Goal: Information Seeking & Learning: Learn about a topic

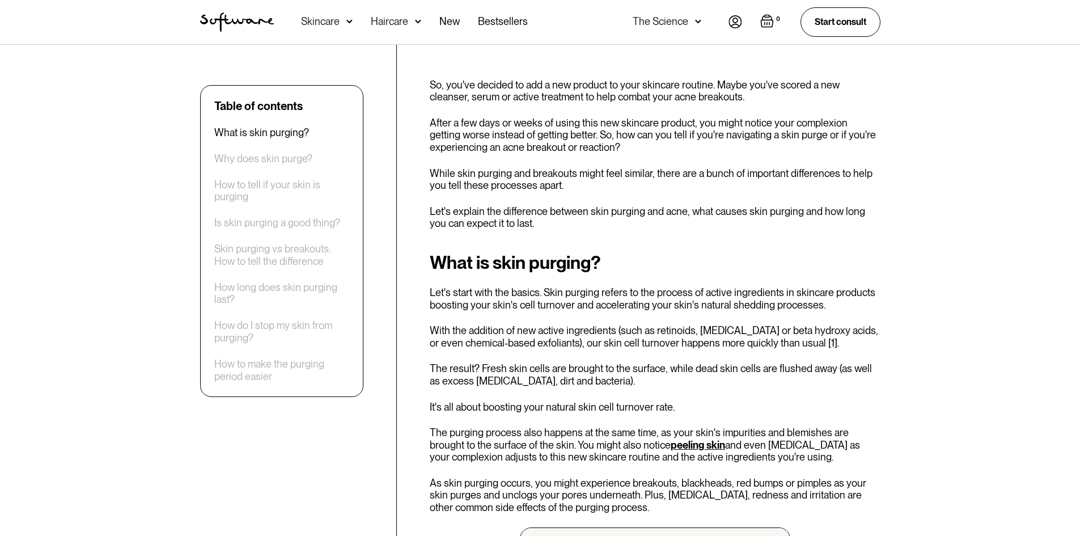
scroll to position [397, 0]
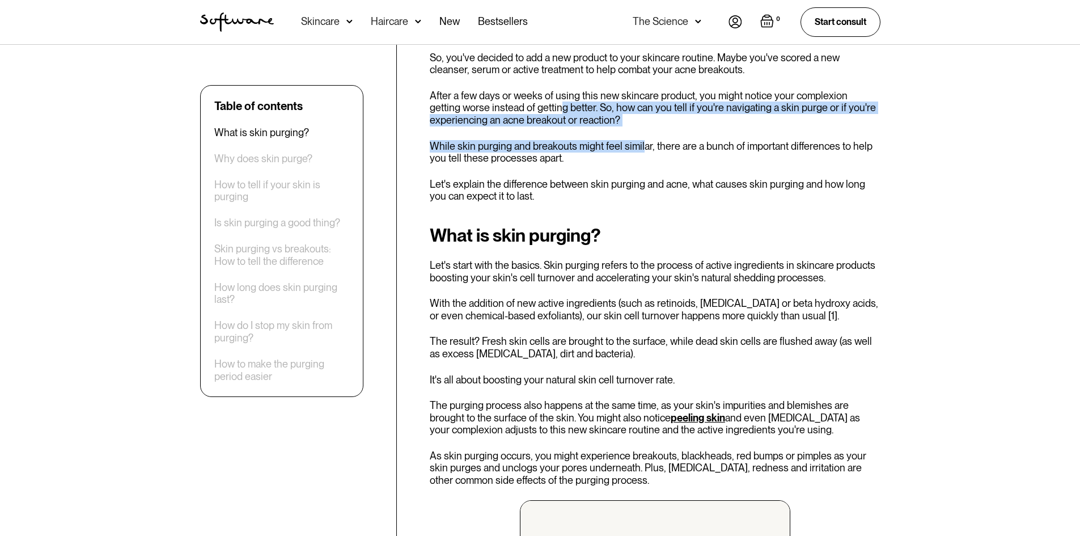
drag, startPoint x: 528, startPoint y: 108, endPoint x: 639, endPoint y: 130, distance: 113.3
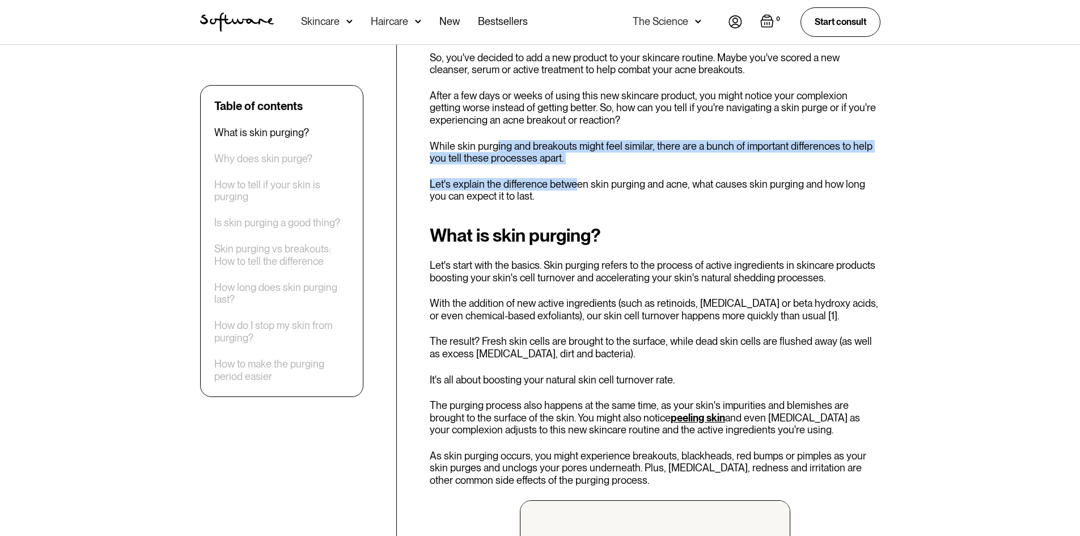
drag, startPoint x: 494, startPoint y: 150, endPoint x: 574, endPoint y: 167, distance: 81.9
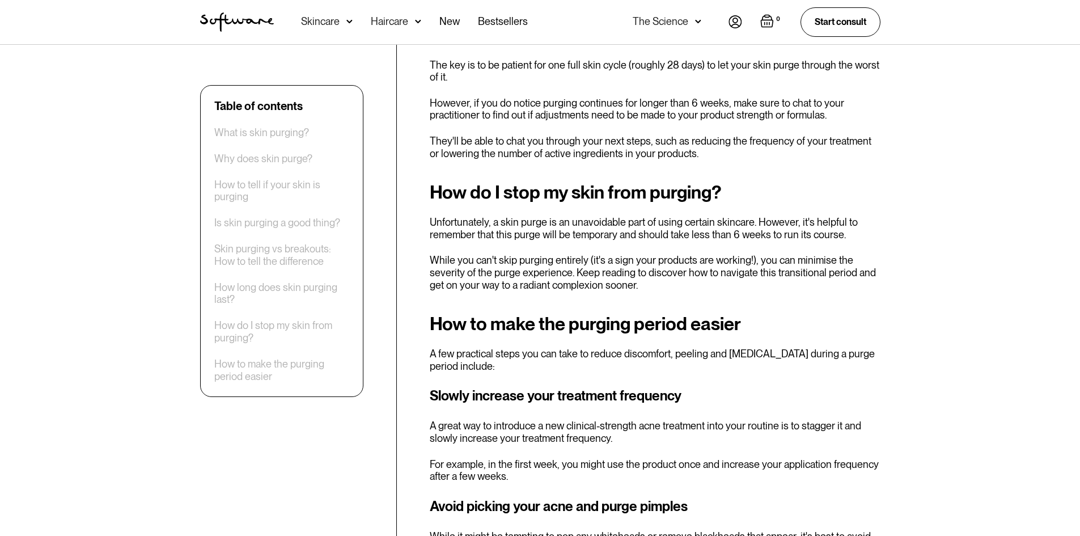
scroll to position [2927, 0]
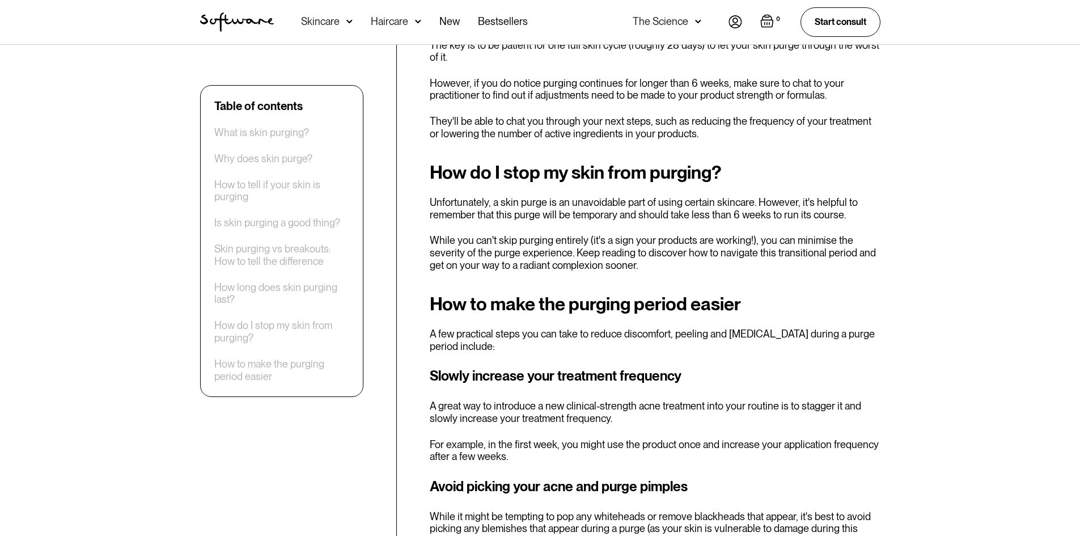
drag, startPoint x: 976, startPoint y: 206, endPoint x: 985, endPoint y: 231, distance: 27.1
drag, startPoint x: 985, startPoint y: 231, endPoint x: 638, endPoint y: 162, distance: 354.0
click at [638, 162] on div "How do I stop my skin from purging? Unfortunately, a skin purge is an unavoidab…" at bounding box center [655, 216] width 451 height 109
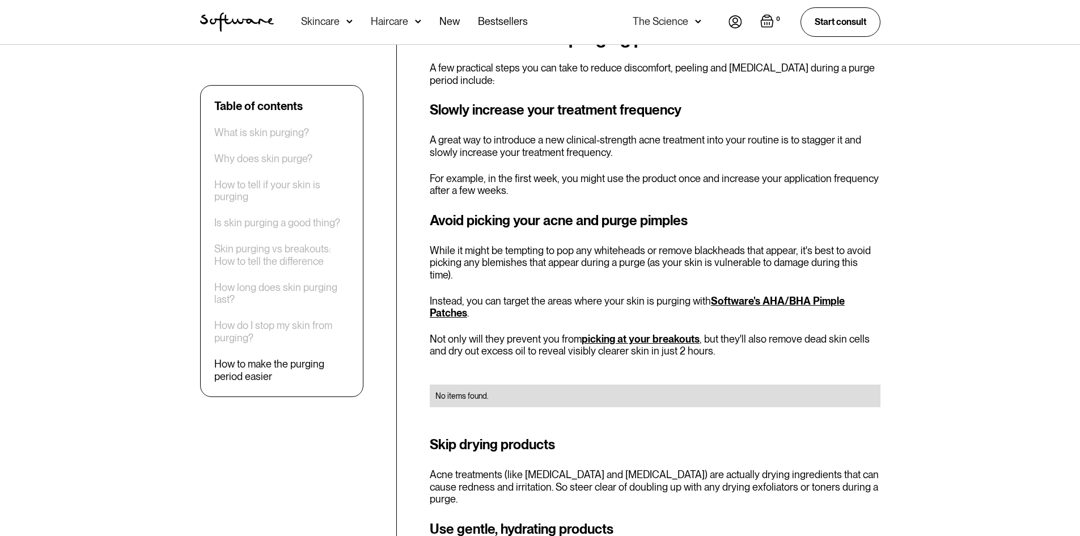
scroll to position [3211, 0]
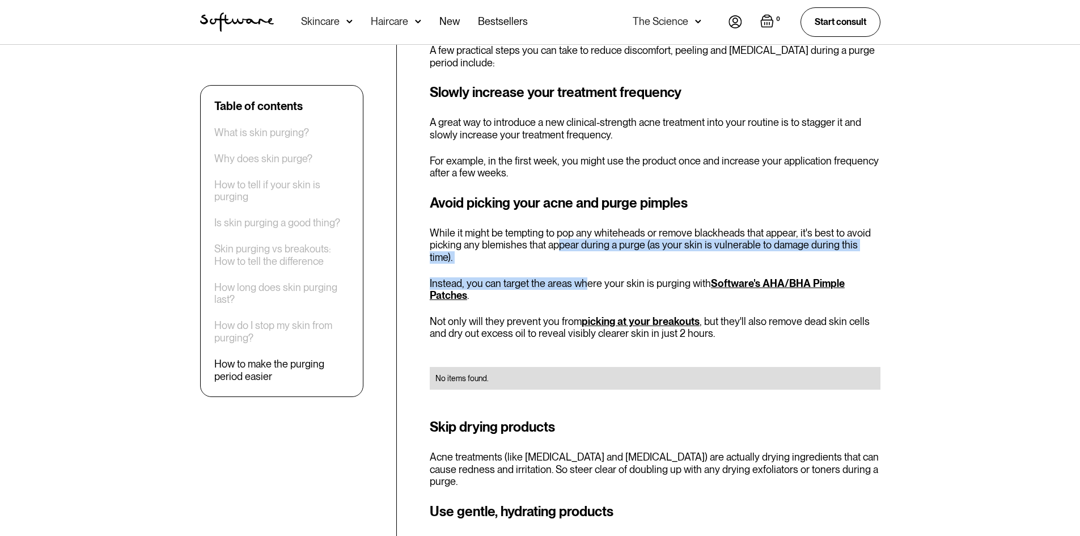
drag, startPoint x: 555, startPoint y: 222, endPoint x: 598, endPoint y: 247, distance: 50.1
click at [591, 242] on div "Avoid picking your acne and purge pimples While it might be tempting to pop any…" at bounding box center [655, 298] width 451 height 210
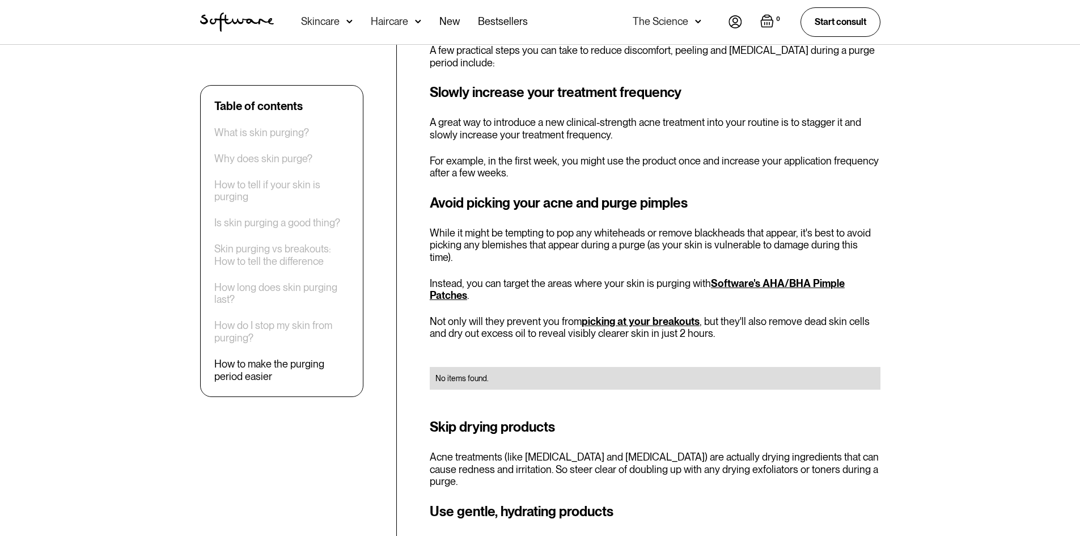
click at [598, 277] on p "Instead, you can target the areas where your skin is purging with Software's AH…" at bounding box center [655, 289] width 451 height 24
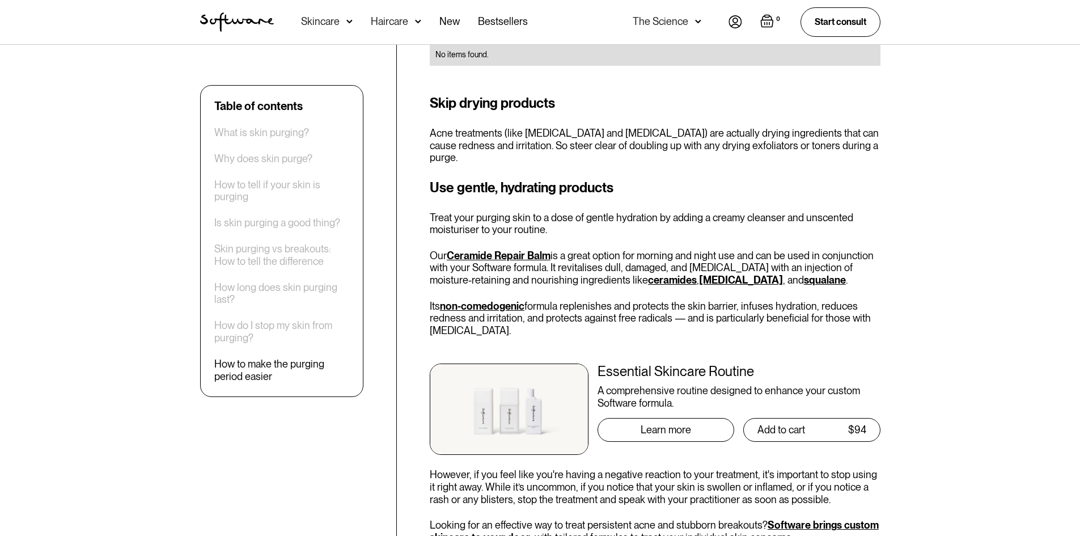
scroll to position [3551, 0]
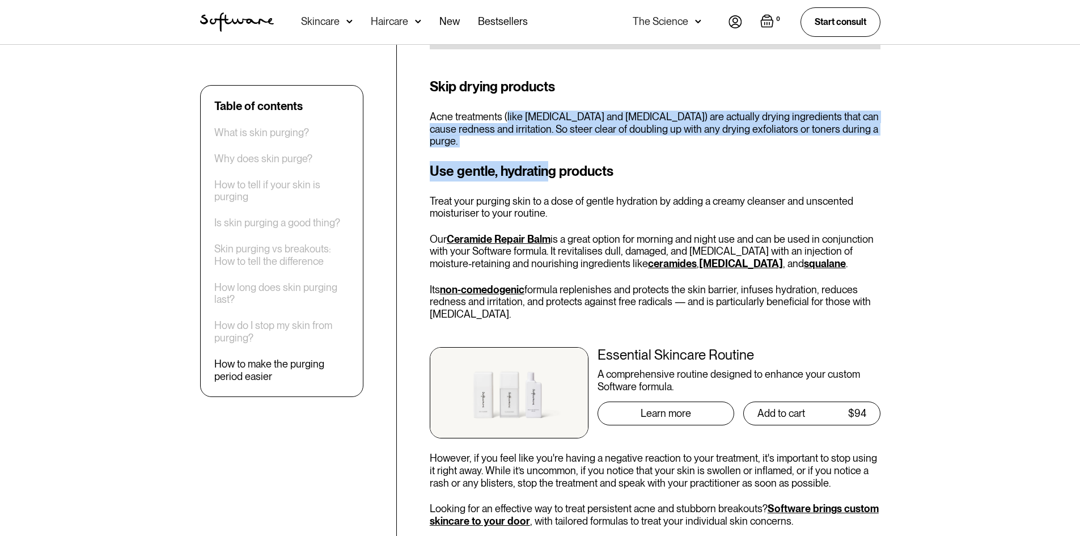
drag, startPoint x: 508, startPoint y: 79, endPoint x: 552, endPoint y: 101, distance: 50.0
click at [552, 101] on div "How to make the purging period easier A few practical steps you can take to red…" at bounding box center [655, 130] width 451 height 920
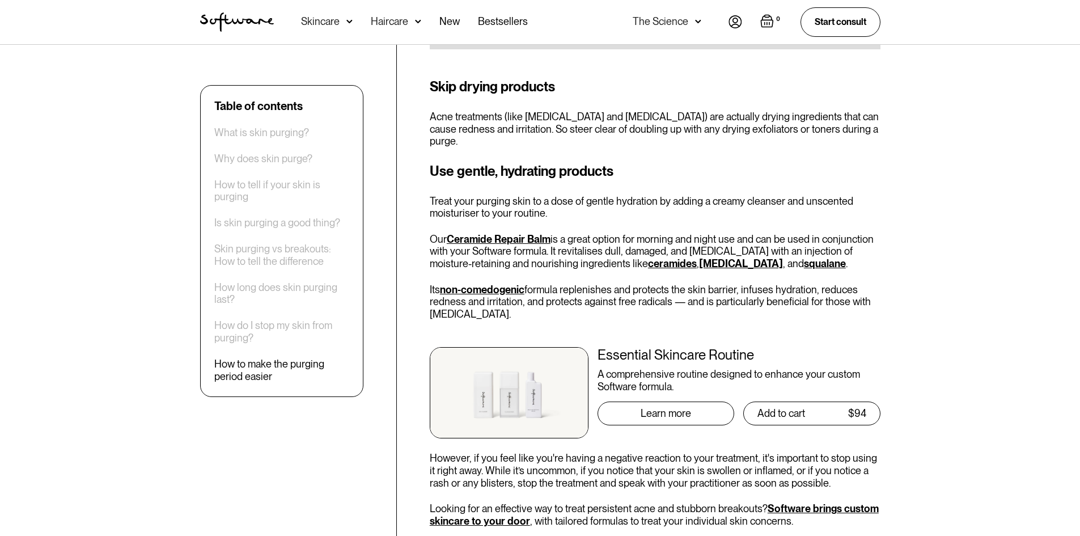
click at [555, 101] on div "How to make the purging period easier A few practical steps you can take to red…" at bounding box center [655, 130] width 451 height 920
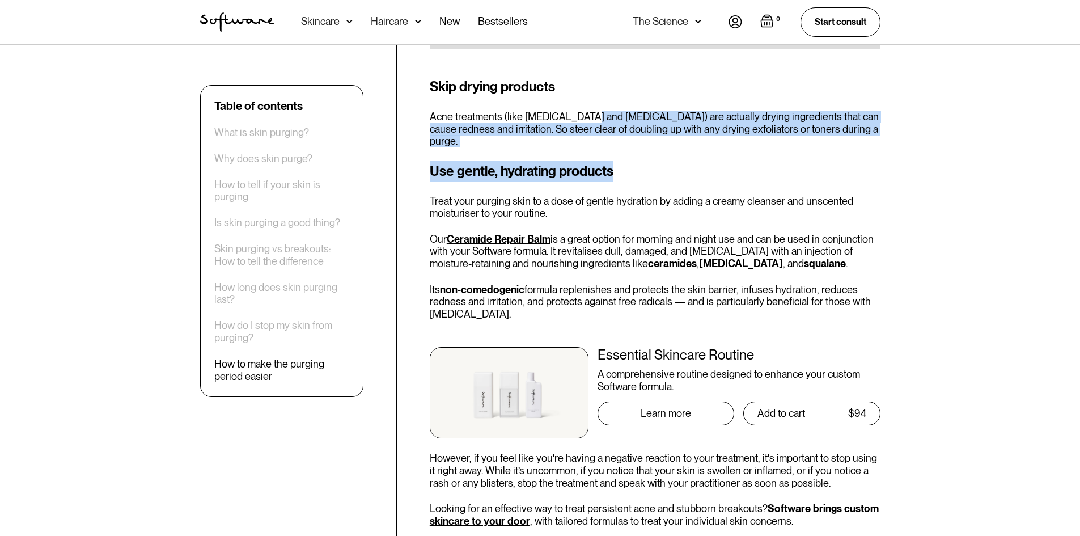
drag, startPoint x: 574, startPoint y: 80, endPoint x: 644, endPoint y: 117, distance: 78.9
click at [644, 117] on div "How to make the purging period easier A few practical steps you can take to red…" at bounding box center [655, 130] width 451 height 920
click at [618, 161] on h3 "Use gentle, hydrating products" at bounding box center [655, 171] width 451 height 20
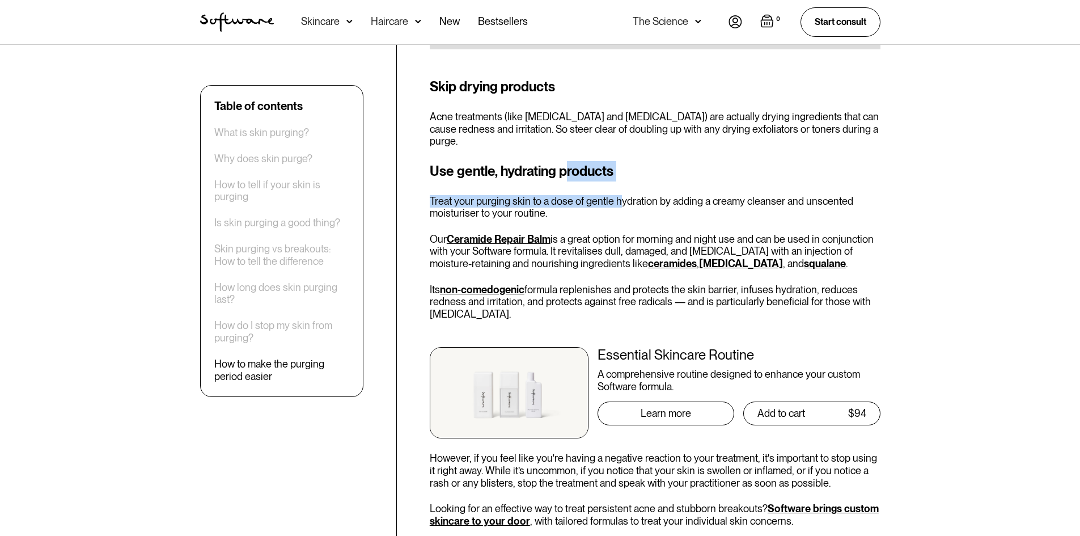
drag, startPoint x: 568, startPoint y: 126, endPoint x: 629, endPoint y: 171, distance: 75.9
click at [620, 161] on div "Use gentle, hydrating products Treat your purging skin to a dose of gentle hydr…" at bounding box center [655, 375] width 451 height 429
click at [630, 172] on div "Use gentle, hydrating products Treat your purging skin to a dose of gentle hydr…" at bounding box center [655, 375] width 451 height 429
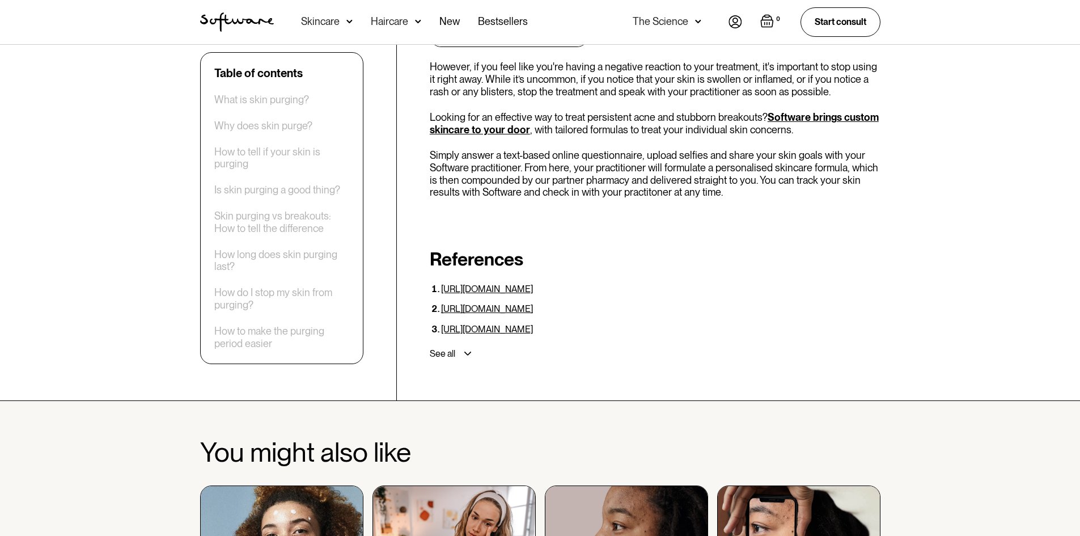
scroll to position [3948, 0]
